Goal: Information Seeking & Learning: Learn about a topic

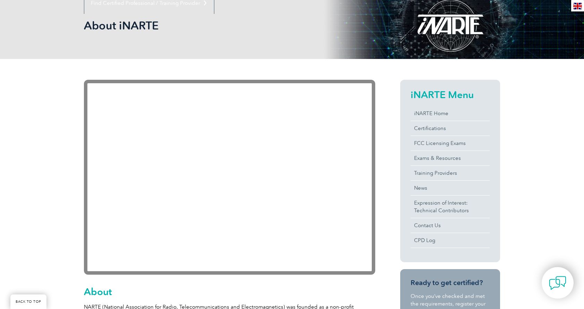
scroll to position [96, 0]
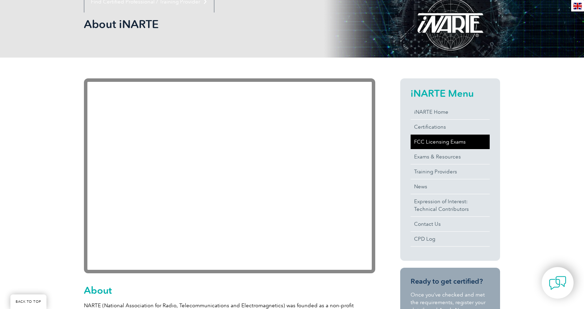
click at [445, 142] on link "FCC Licensing Exams" at bounding box center [449, 141] width 79 height 15
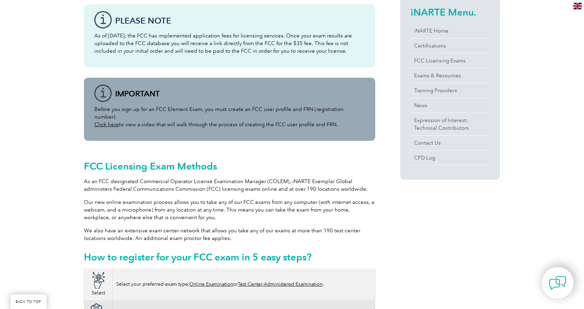
scroll to position [177, 0]
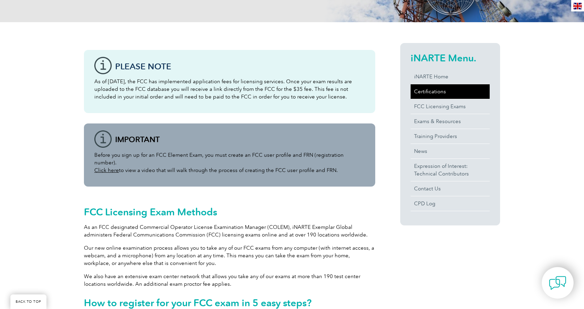
click at [427, 92] on link "Certifications" at bounding box center [449, 91] width 79 height 15
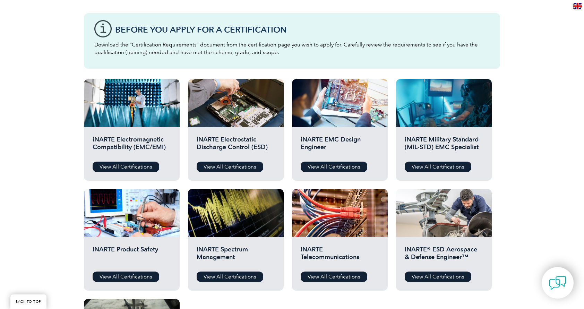
scroll to position [182, 0]
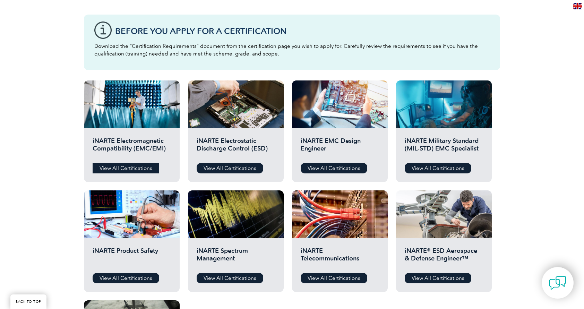
click at [122, 168] on link "View All Certifications" at bounding box center [126, 168] width 67 height 10
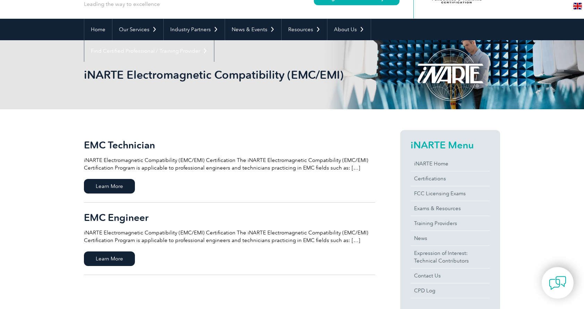
scroll to position [46, 0]
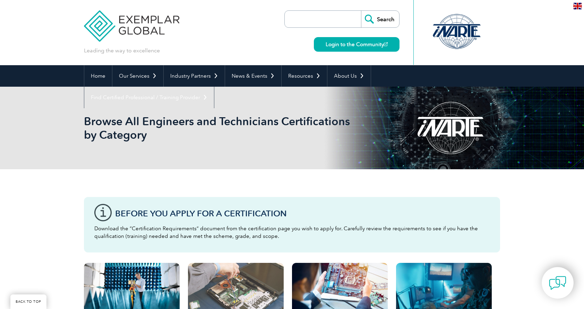
scroll to position [182, 0]
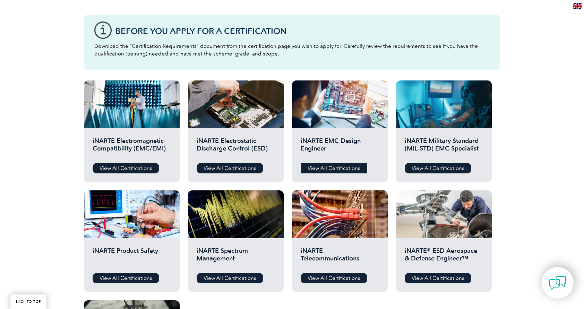
click at [339, 169] on link "View All Certifications" at bounding box center [333, 168] width 67 height 10
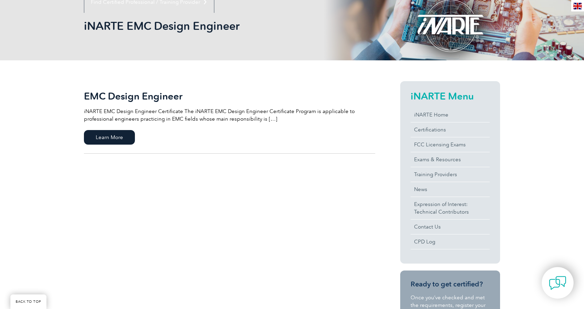
scroll to position [101, 0]
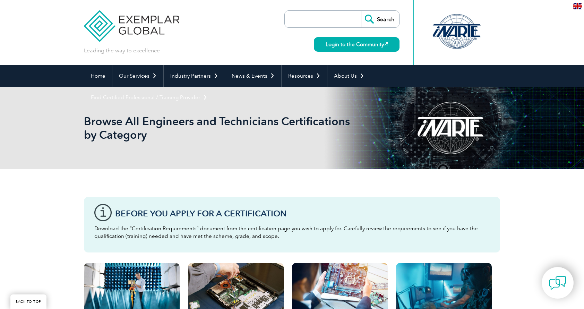
scroll to position [182, 0]
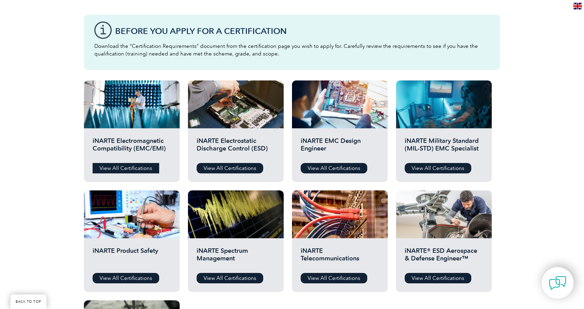
click at [130, 164] on link "View All Certifications" at bounding box center [126, 168] width 67 height 10
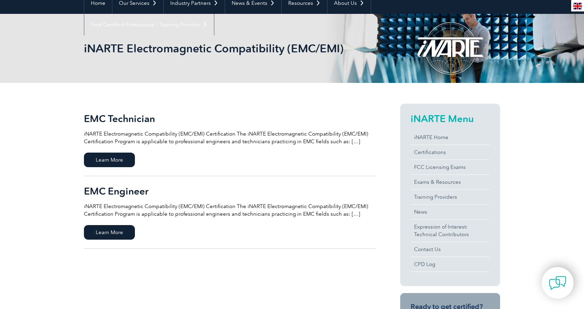
scroll to position [105, 0]
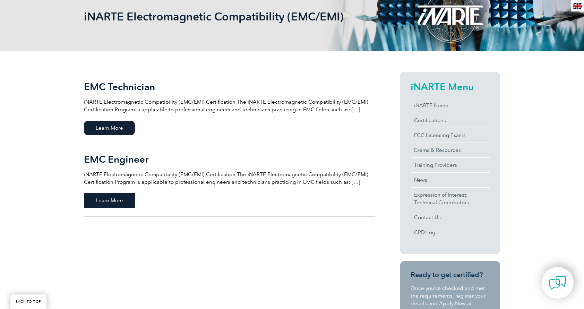
click at [121, 196] on span "Learn More" at bounding box center [109, 200] width 51 height 15
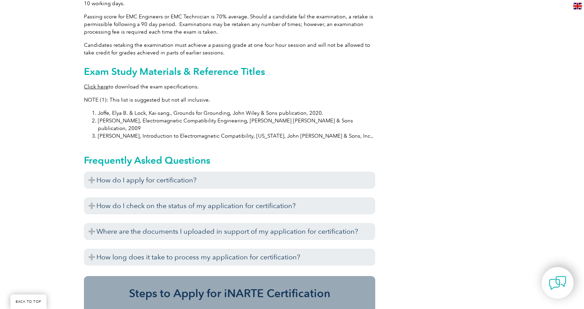
scroll to position [692, 0]
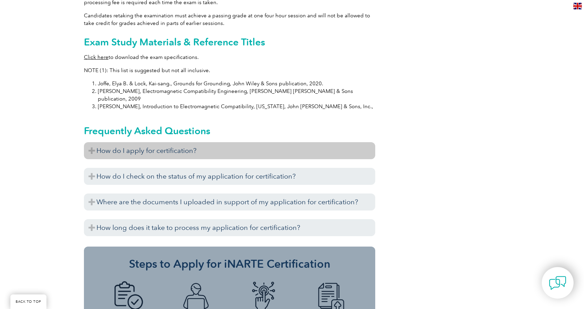
click at [192, 142] on h3 "How do I apply for certification?" at bounding box center [229, 150] width 291 height 17
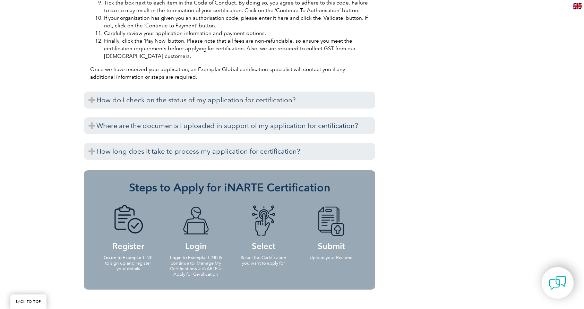
scroll to position [1056, 0]
click at [192, 142] on h3 "How long does it take to process my application for certification?" at bounding box center [229, 150] width 291 height 17
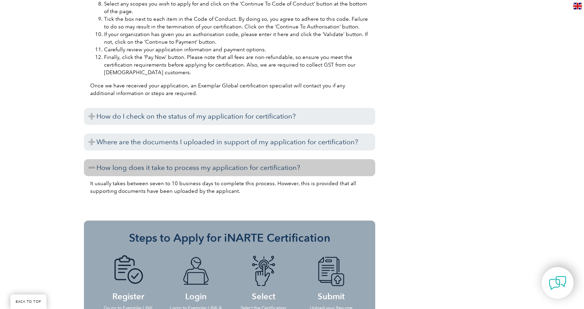
scroll to position [1035, 0]
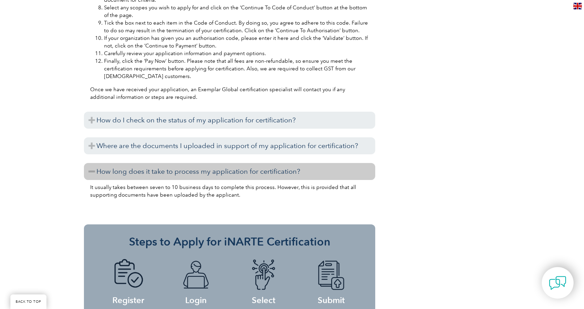
click at [192, 137] on h3 "Where are the documents I uploaded in support of my application for certificati…" at bounding box center [229, 145] width 291 height 17
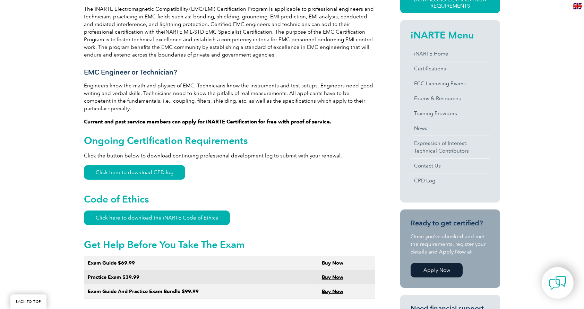
scroll to position [206, 0]
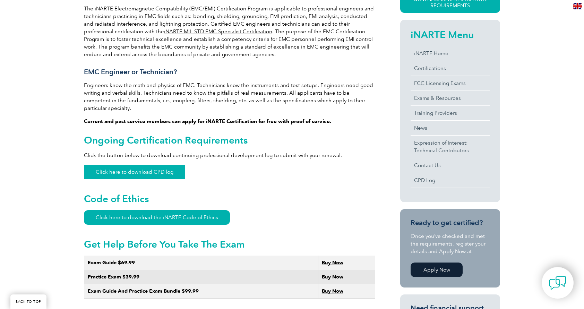
click at [162, 165] on link "Click here to download CPD log" at bounding box center [134, 172] width 101 height 15
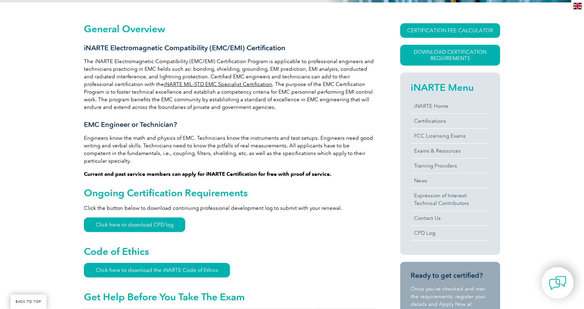
scroll to position [154, 0]
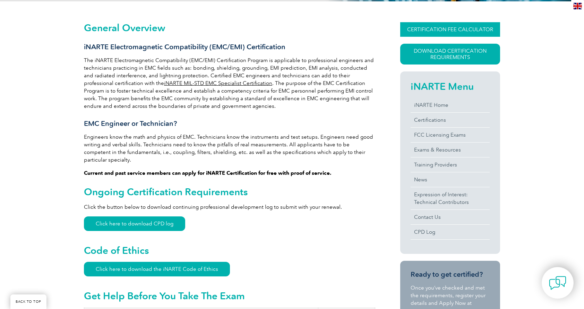
click at [437, 26] on link "CERTIFICATION FEE CALCULATOR" at bounding box center [450, 29] width 100 height 15
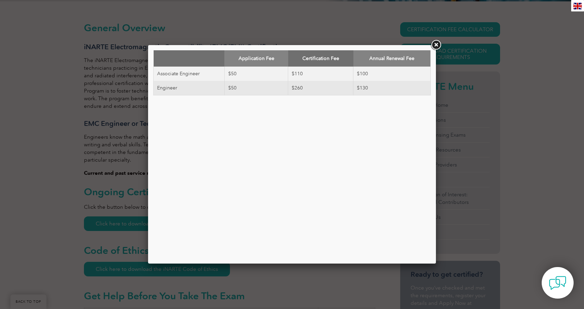
click at [435, 47] on link at bounding box center [435, 45] width 12 height 12
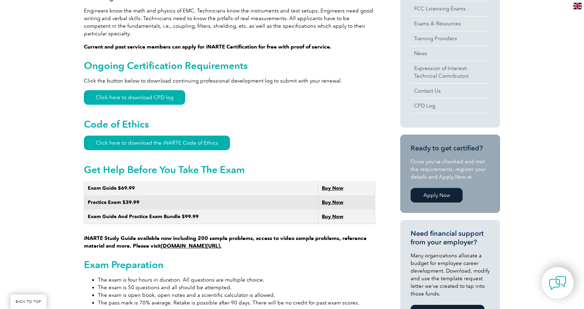
scroll to position [267, 0]
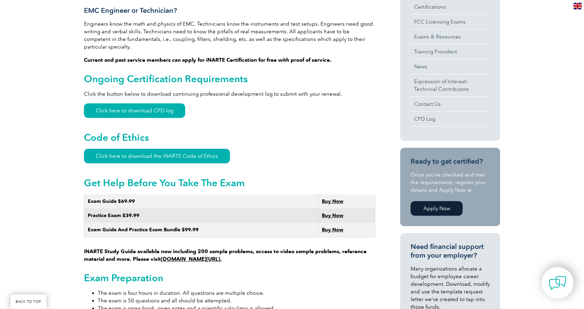
click at [199, 256] on link "[DOMAIN_NAME][URL]." at bounding box center [191, 259] width 61 height 6
